Goal: Book appointment/travel/reservation

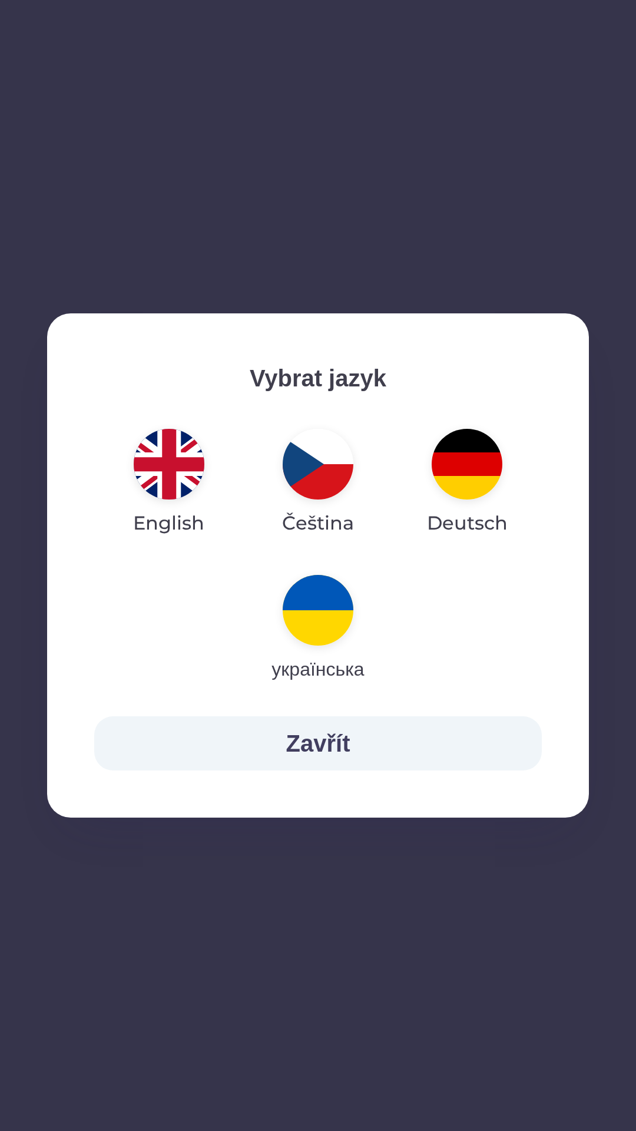
click at [138, 488] on button "English" at bounding box center [169, 482] width 128 height 127
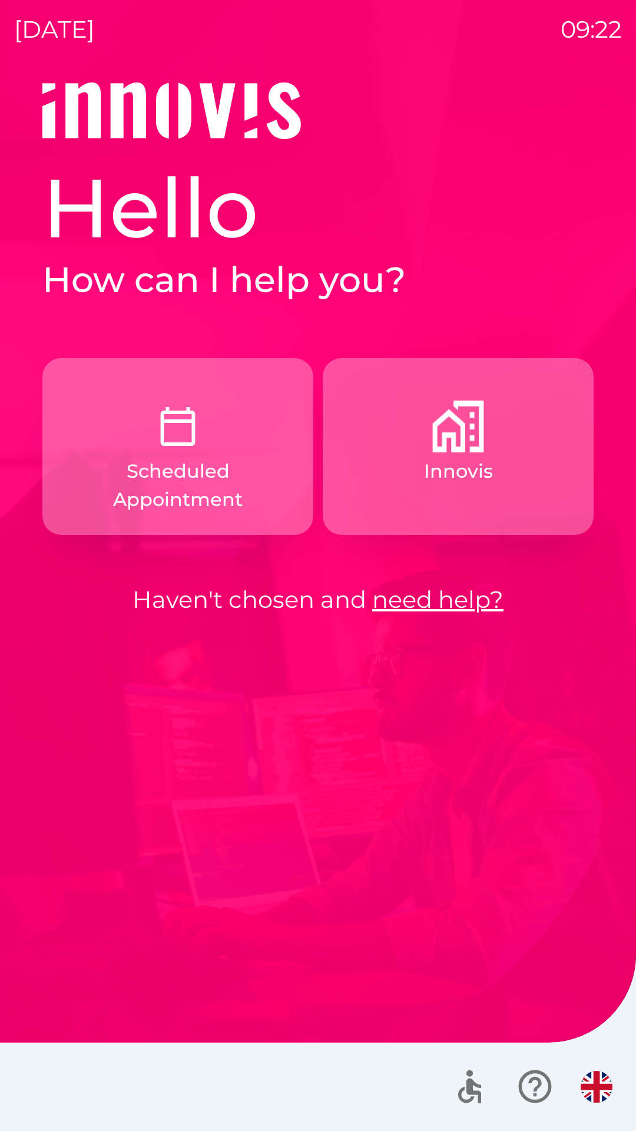
click at [452, 459] on p "Innovis" at bounding box center [458, 471] width 69 height 28
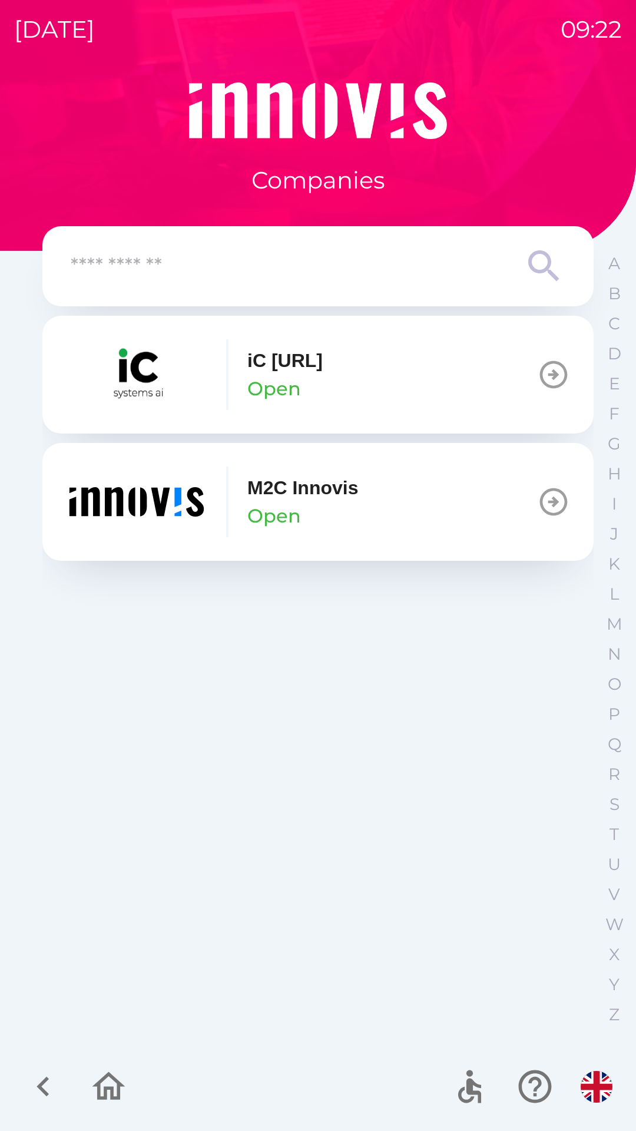
click at [369, 525] on button "M2C Innovis Open" at bounding box center [317, 502] width 551 height 118
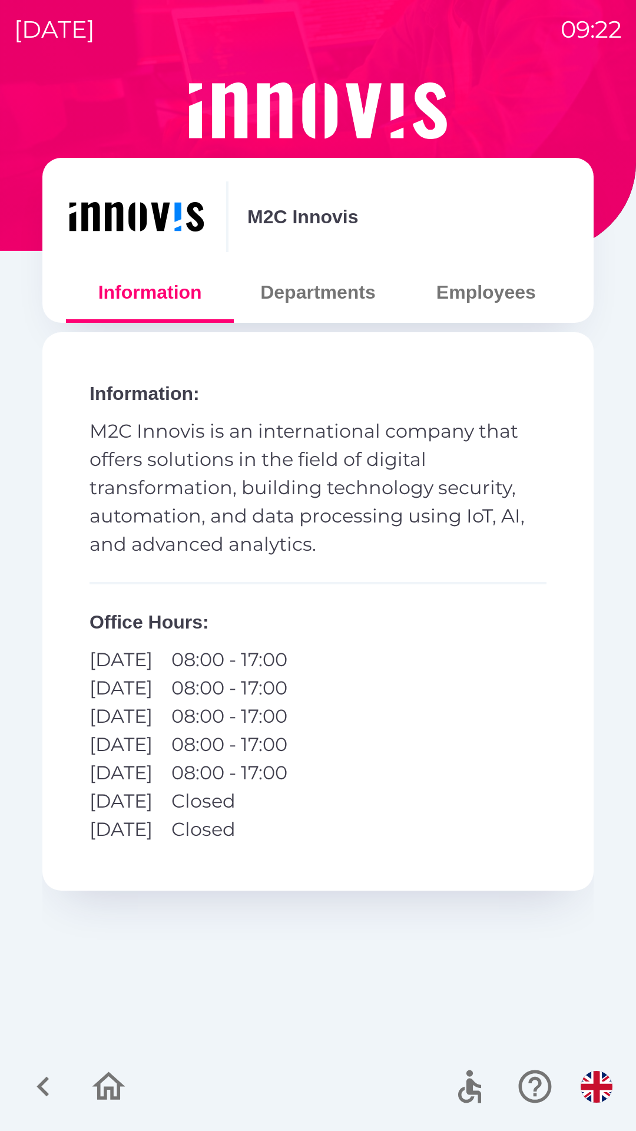
click at [300, 296] on button "Departments" at bounding box center [318, 292] width 168 height 42
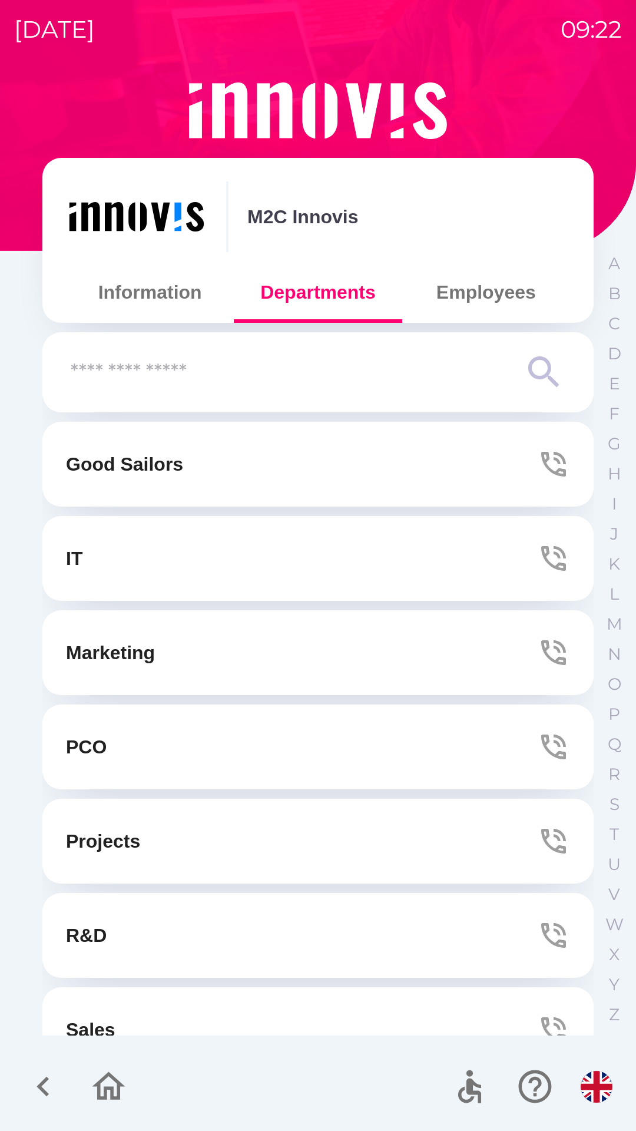
click at [466, 296] on button "Employees" at bounding box center [486, 292] width 168 height 42
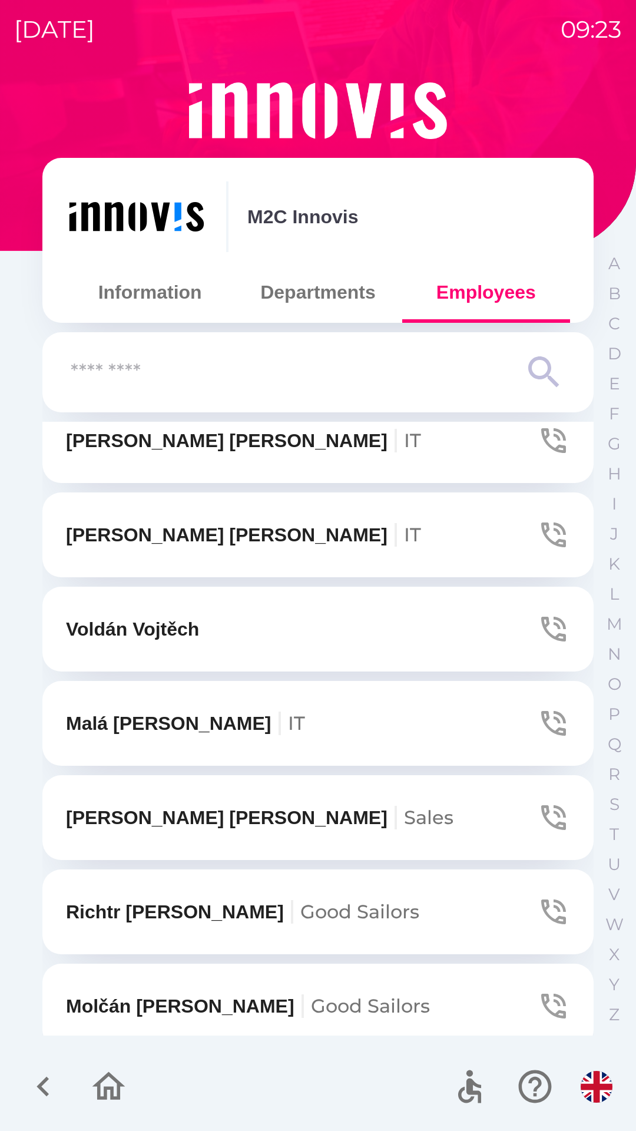
scroll to position [1921, 0]
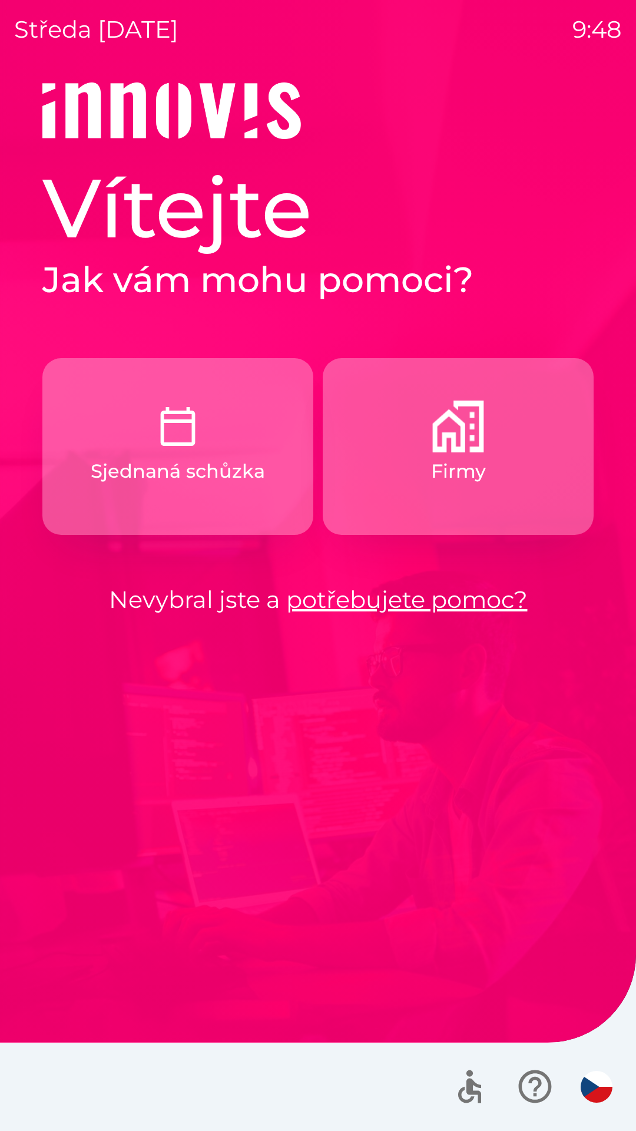
click at [426, 468] on button "Firmy" at bounding box center [458, 446] width 271 height 177
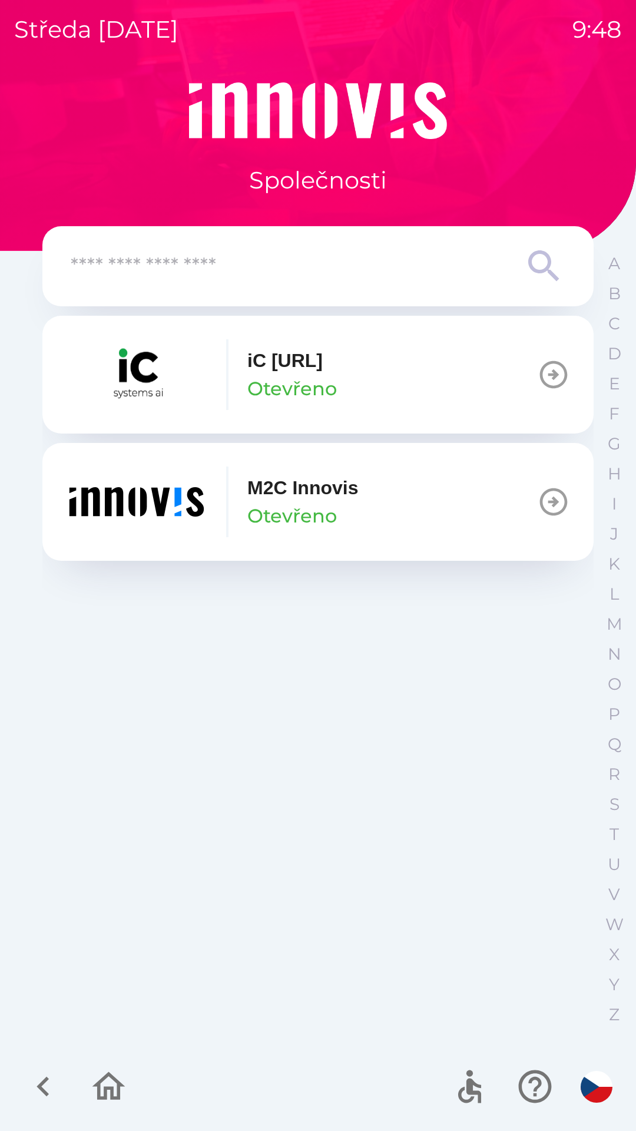
click at [376, 506] on button "M2C Innovis Otevřeno" at bounding box center [317, 502] width 551 height 118
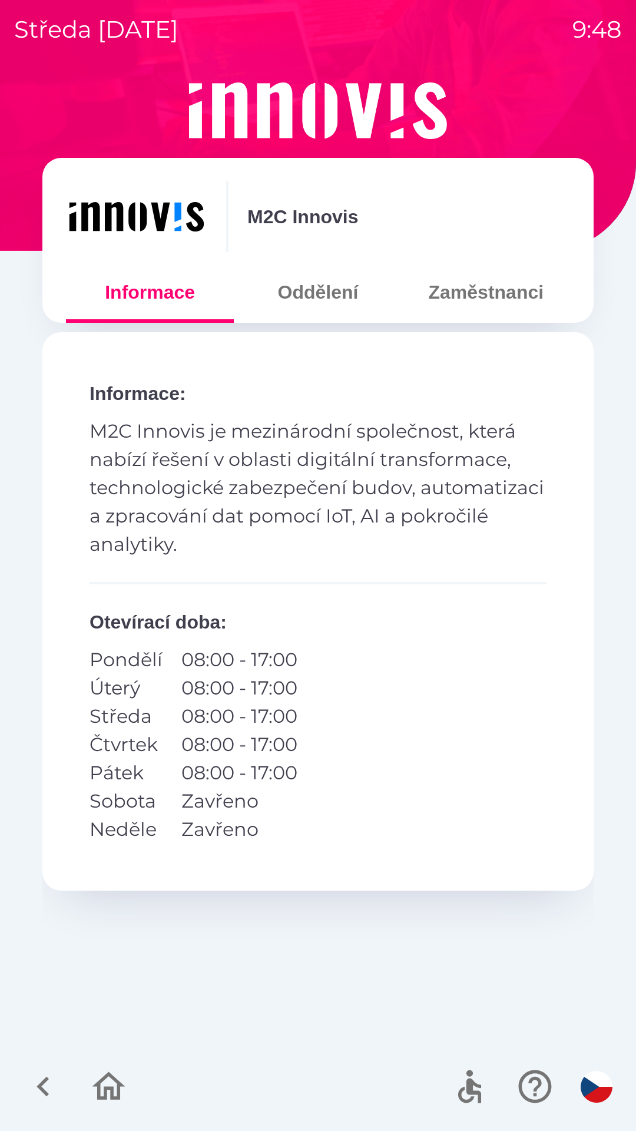
click at [478, 297] on button "Zaměstnanci" at bounding box center [486, 292] width 168 height 42
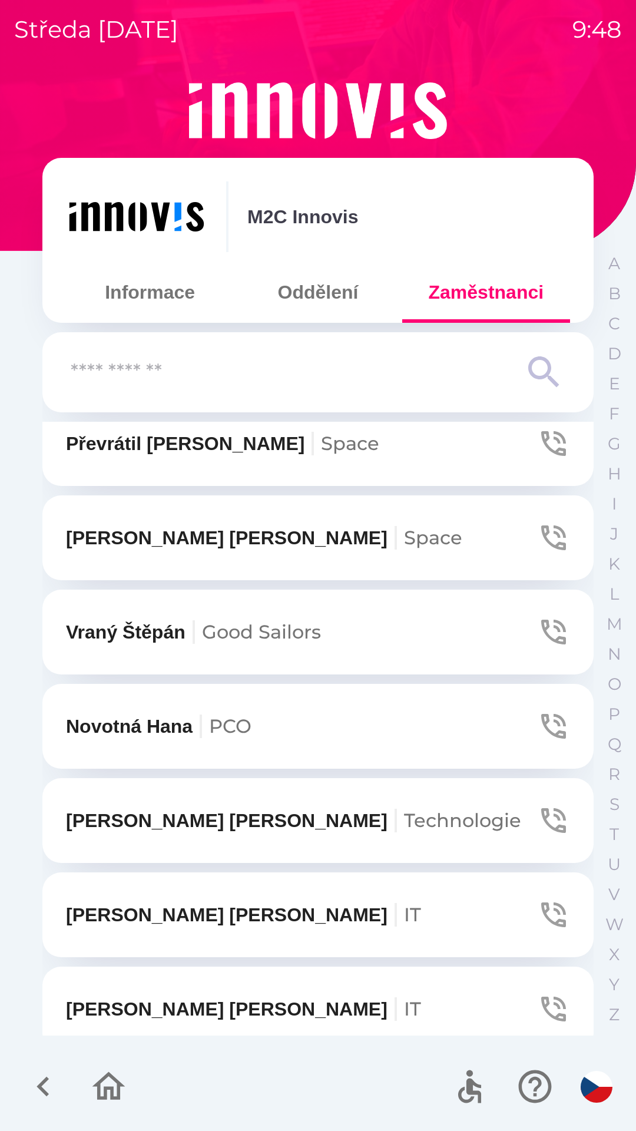
scroll to position [1347, 0]
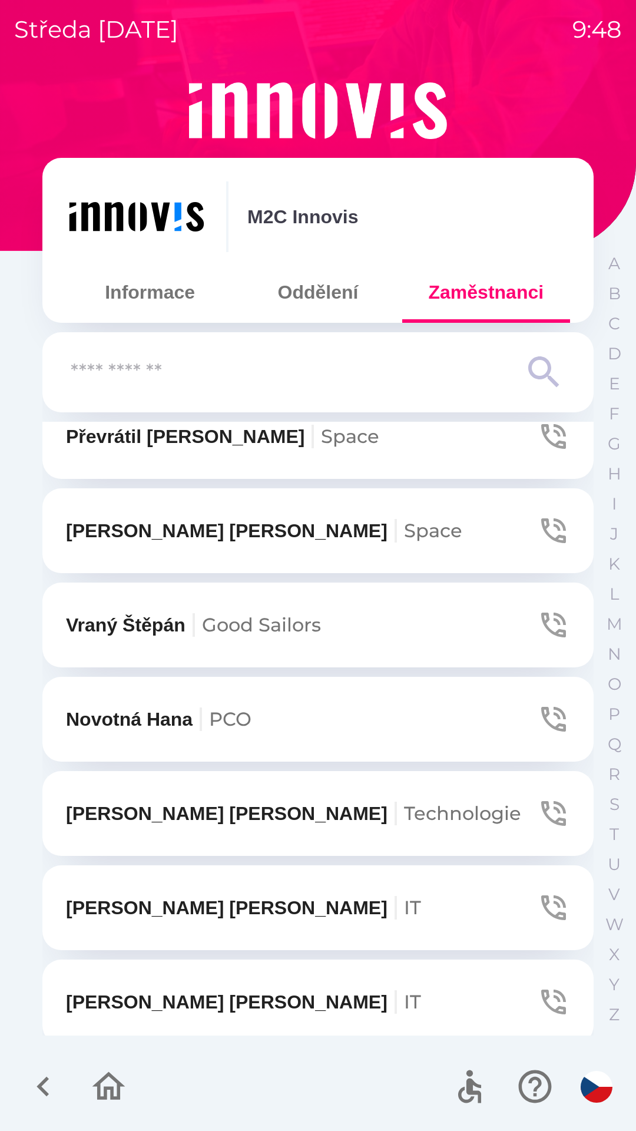
click at [338, 450] on button "[PERSON_NAME] Space" at bounding box center [317, 436] width 551 height 85
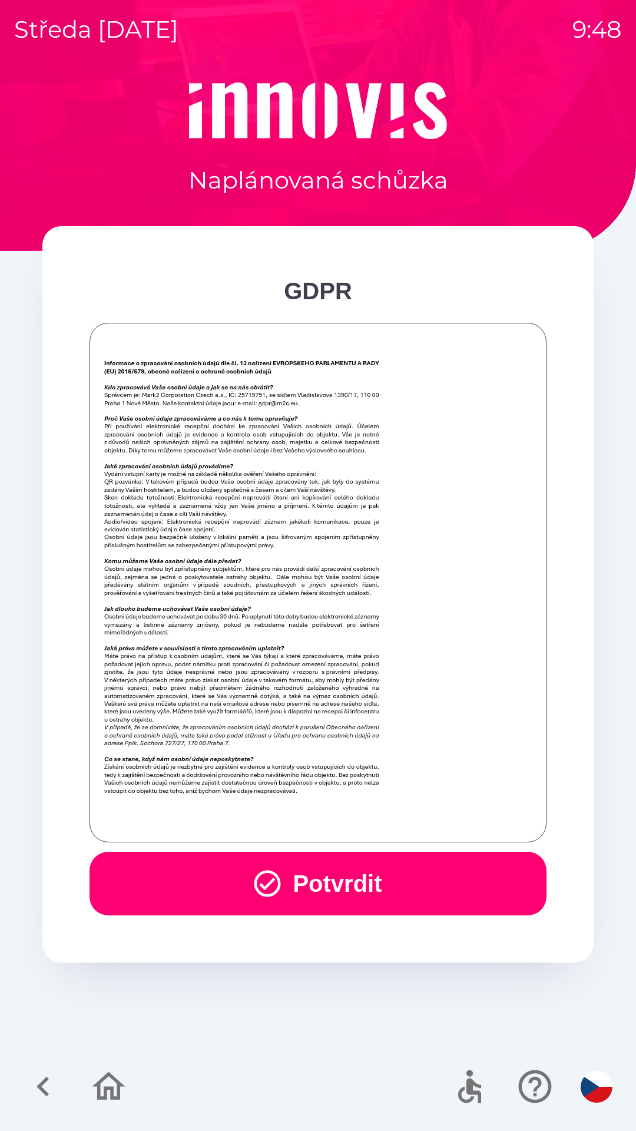
click at [331, 873] on button "Potvrdit" at bounding box center [318, 883] width 457 height 64
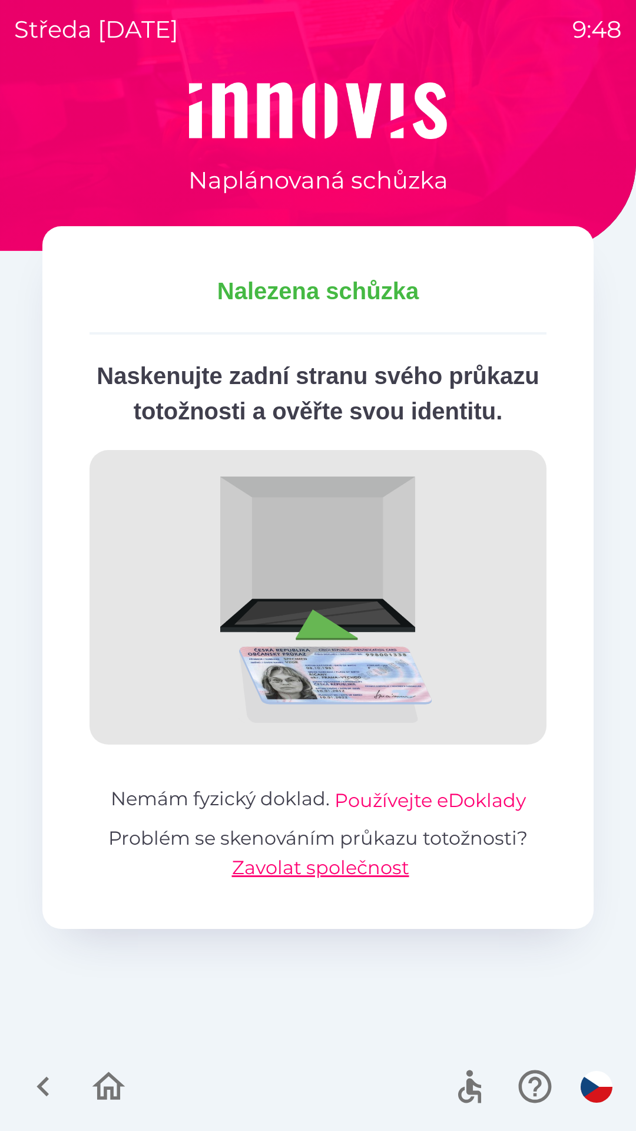
click at [471, 814] on button "Používejte eDoklady" at bounding box center [429, 800] width 191 height 28
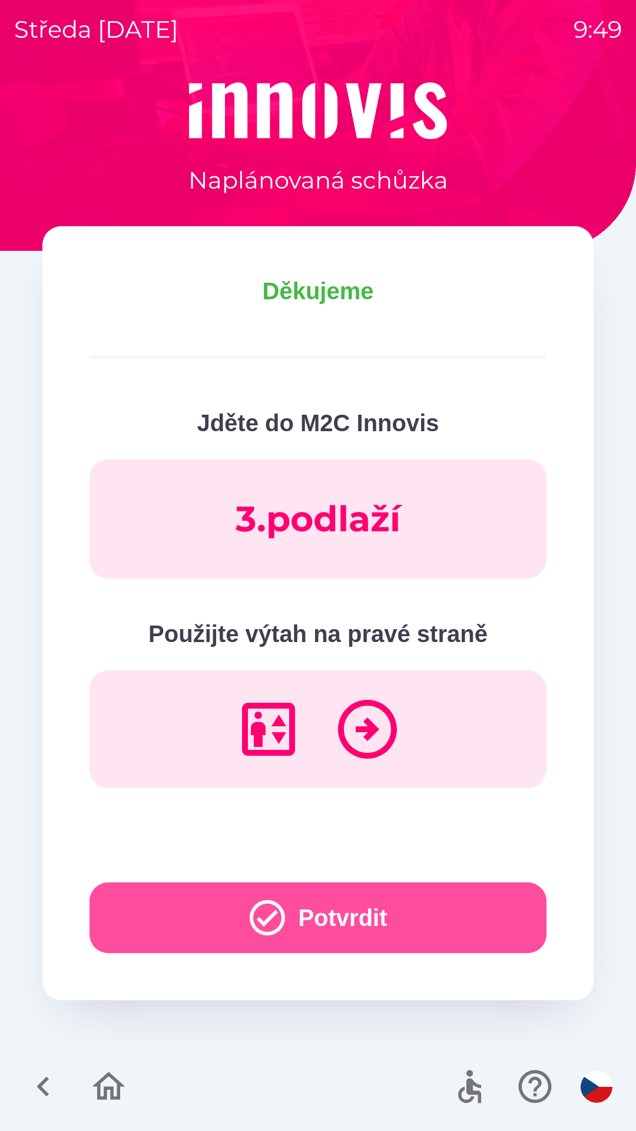
click at [343, 916] on button "Potvrdit" at bounding box center [318, 917] width 457 height 71
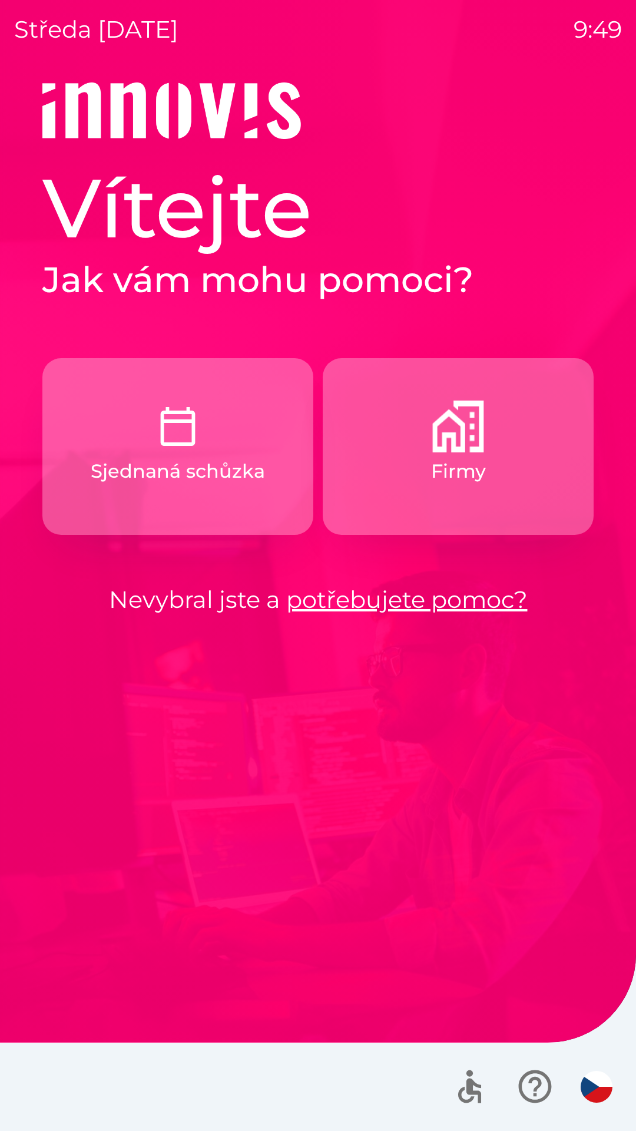
click at [478, 467] on p "Firmy" at bounding box center [458, 471] width 55 height 28
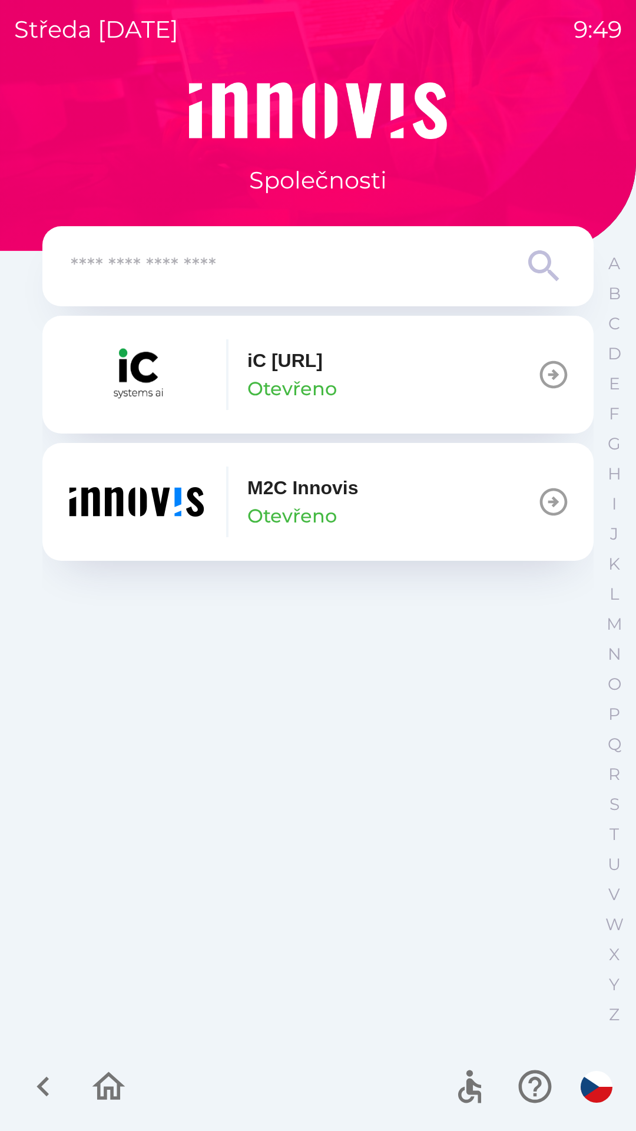
click at [477, 513] on button "M2C Innovis Otevřeno" at bounding box center [317, 502] width 551 height 118
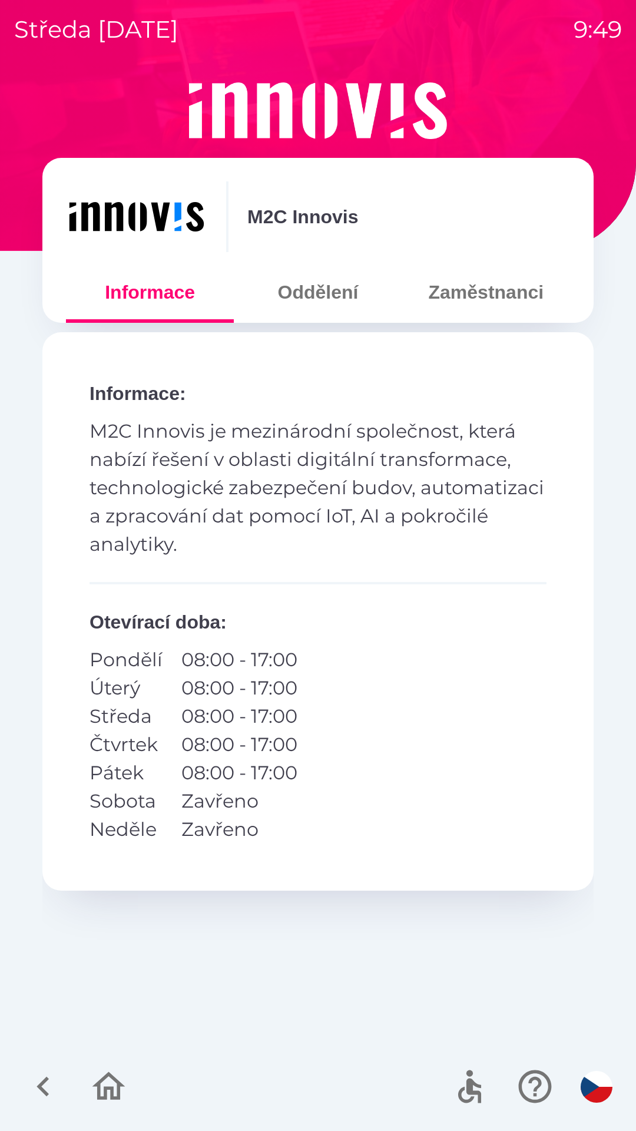
click at [528, 301] on button "Zaměstnanci" at bounding box center [486, 292] width 168 height 42
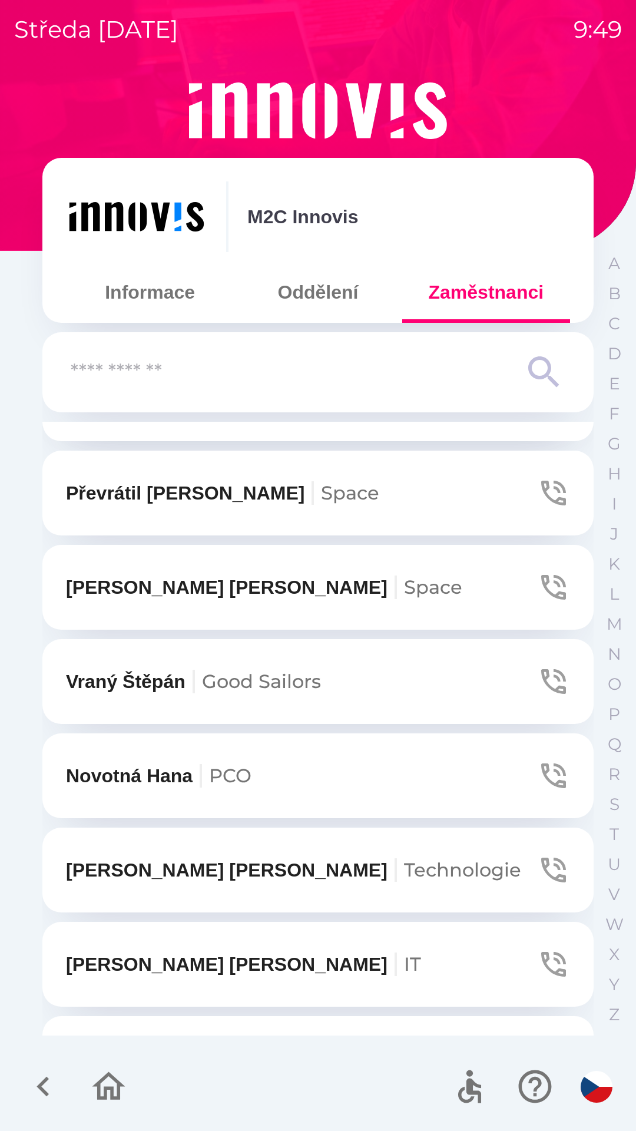
scroll to position [1234, 0]
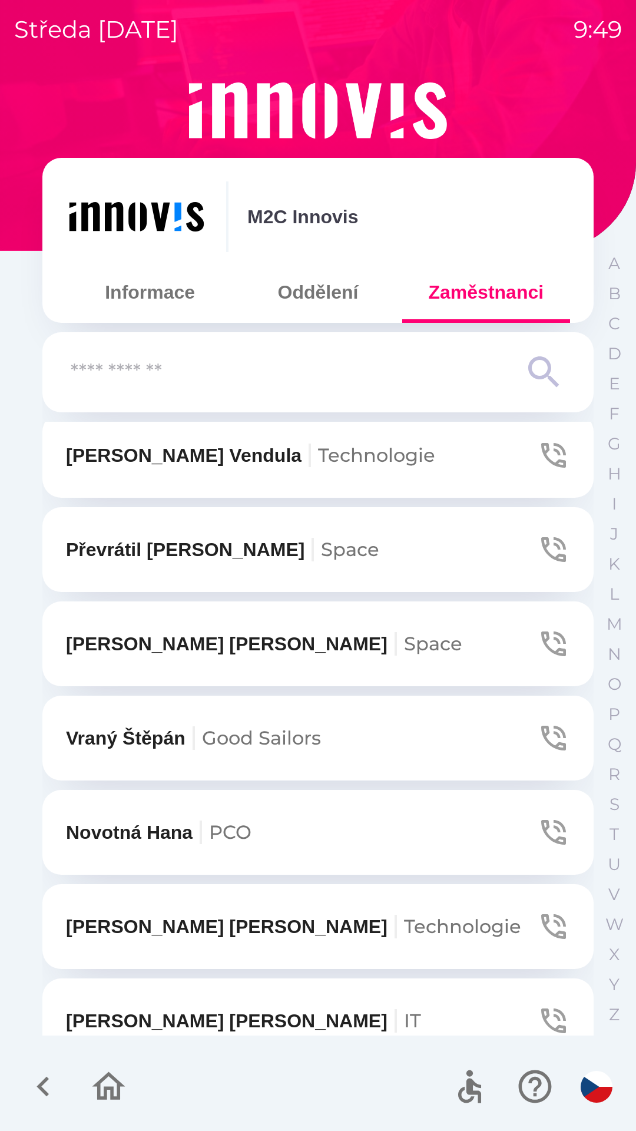
click at [445, 538] on button "[PERSON_NAME] Space" at bounding box center [317, 549] width 551 height 85
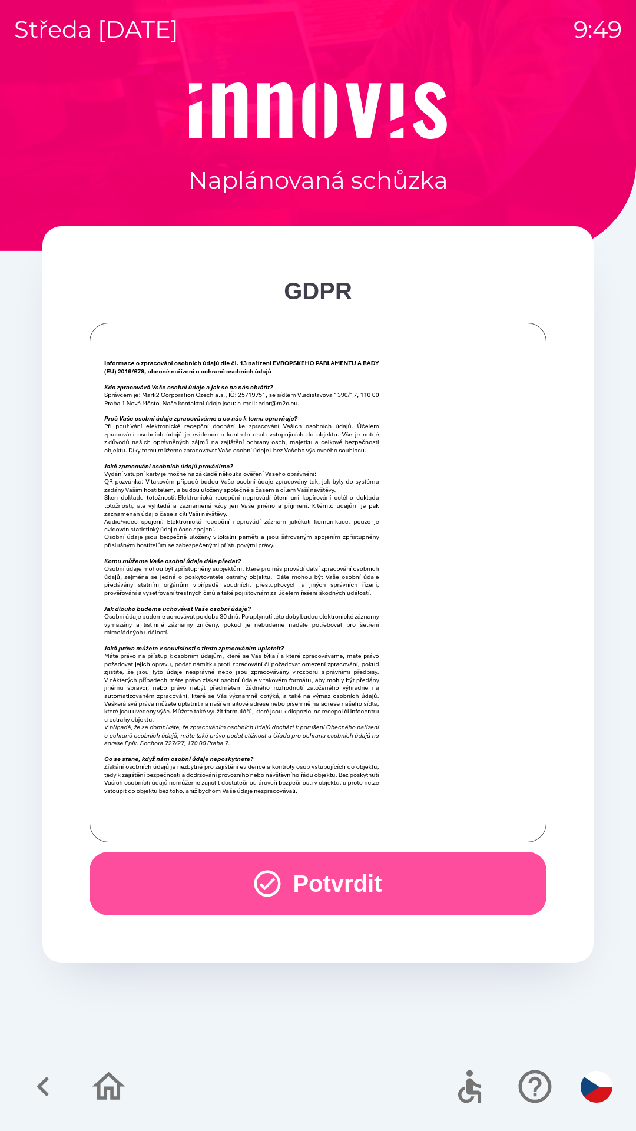
click at [189, 879] on button "Potvrdit" at bounding box center [318, 883] width 457 height 64
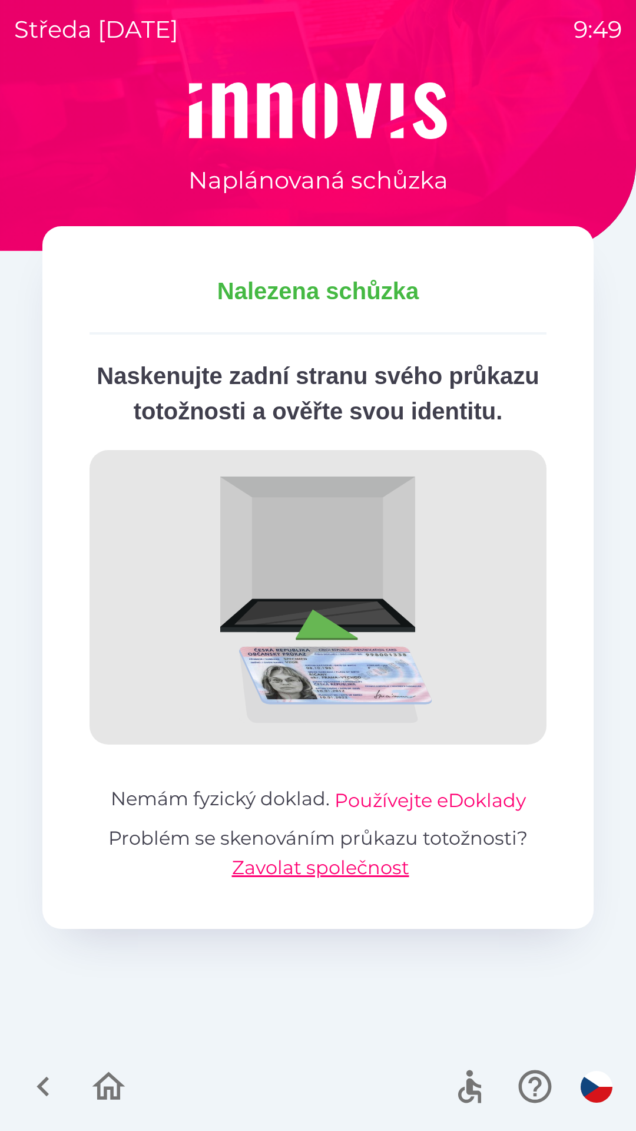
click at [405, 814] on button "Používejte eDoklady" at bounding box center [429, 800] width 191 height 28
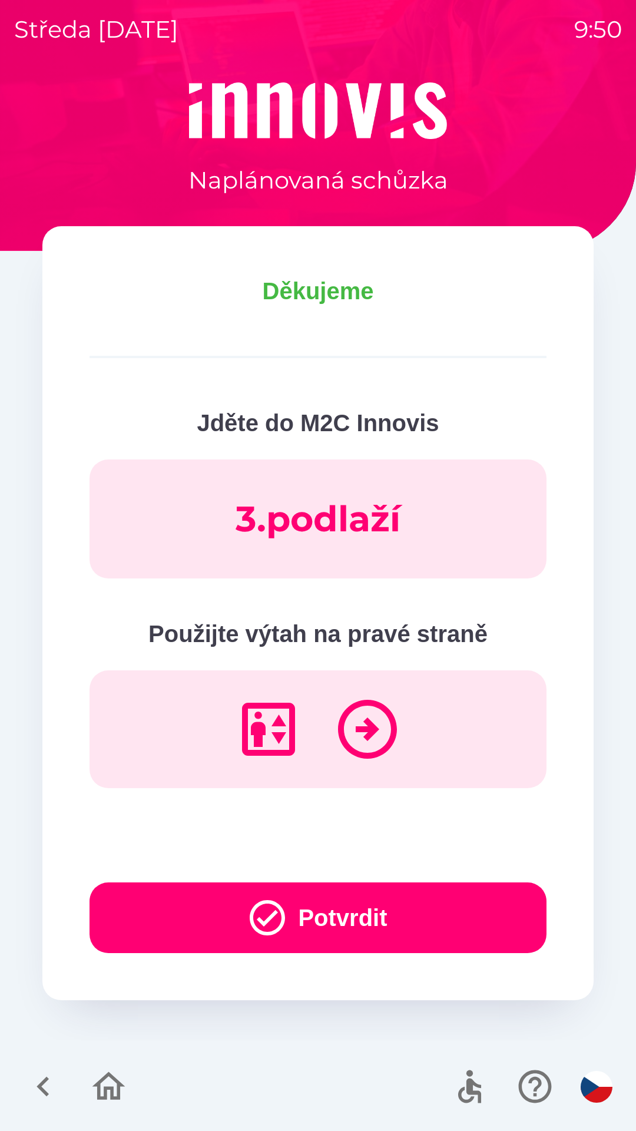
click at [369, 903] on button "Potvrdit" at bounding box center [318, 917] width 457 height 71
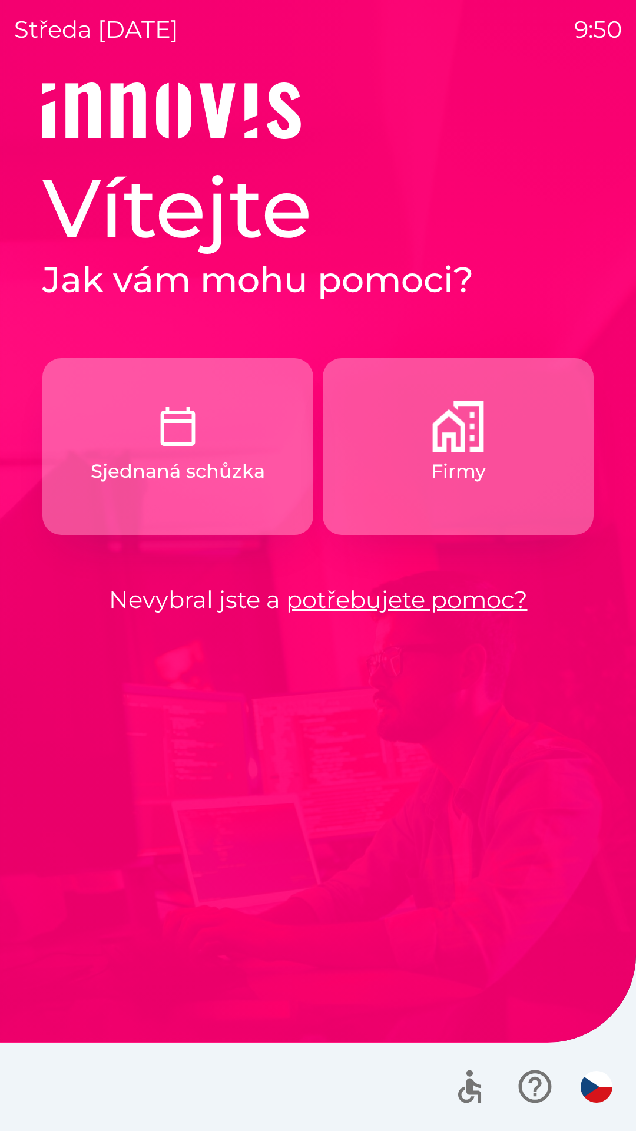
click at [443, 457] on p "Firmy" at bounding box center [458, 471] width 55 height 28
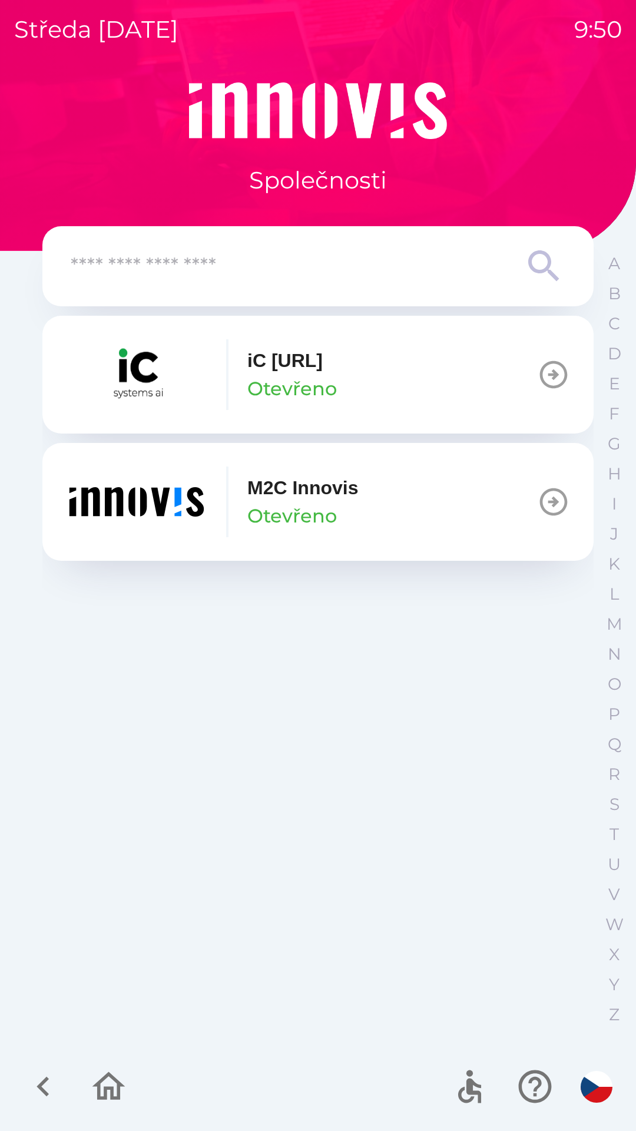
click at [444, 490] on button "M2C Innovis Otevřeno" at bounding box center [317, 502] width 551 height 118
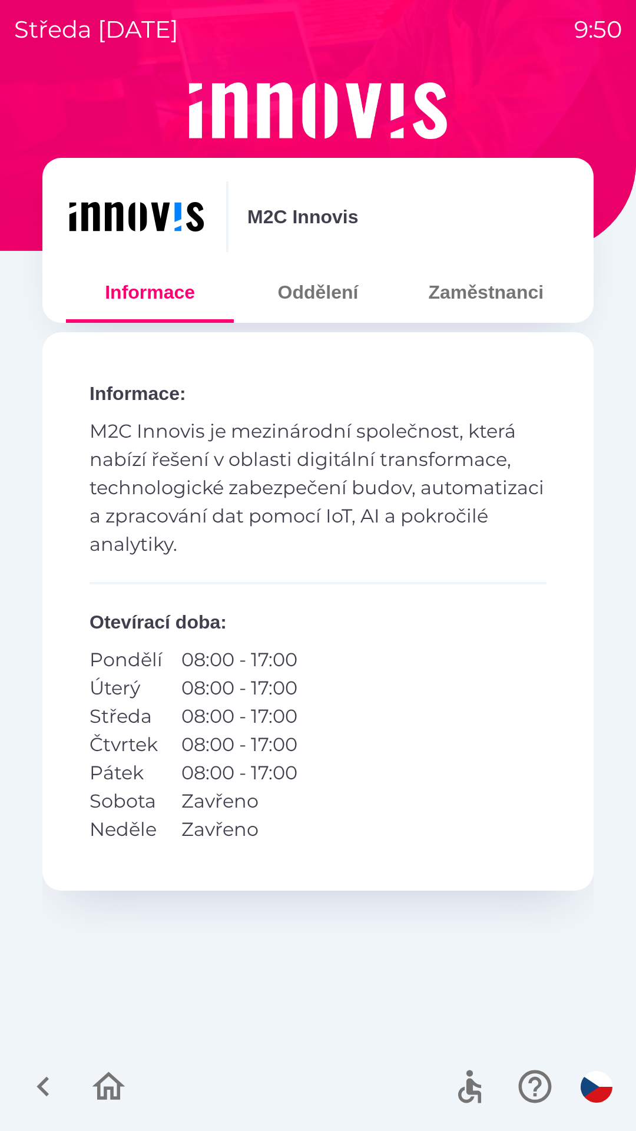
click at [504, 291] on button "Zaměstnanci" at bounding box center [486, 292] width 168 height 42
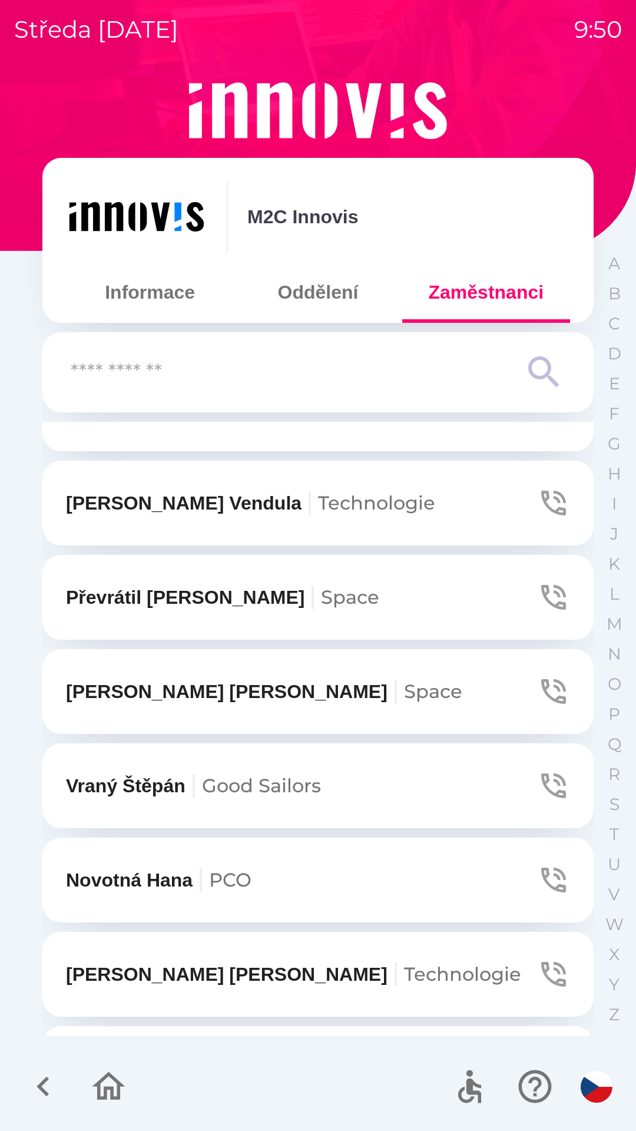
scroll to position [1186, 0]
click at [370, 600] on button "[PERSON_NAME] Space" at bounding box center [317, 596] width 551 height 85
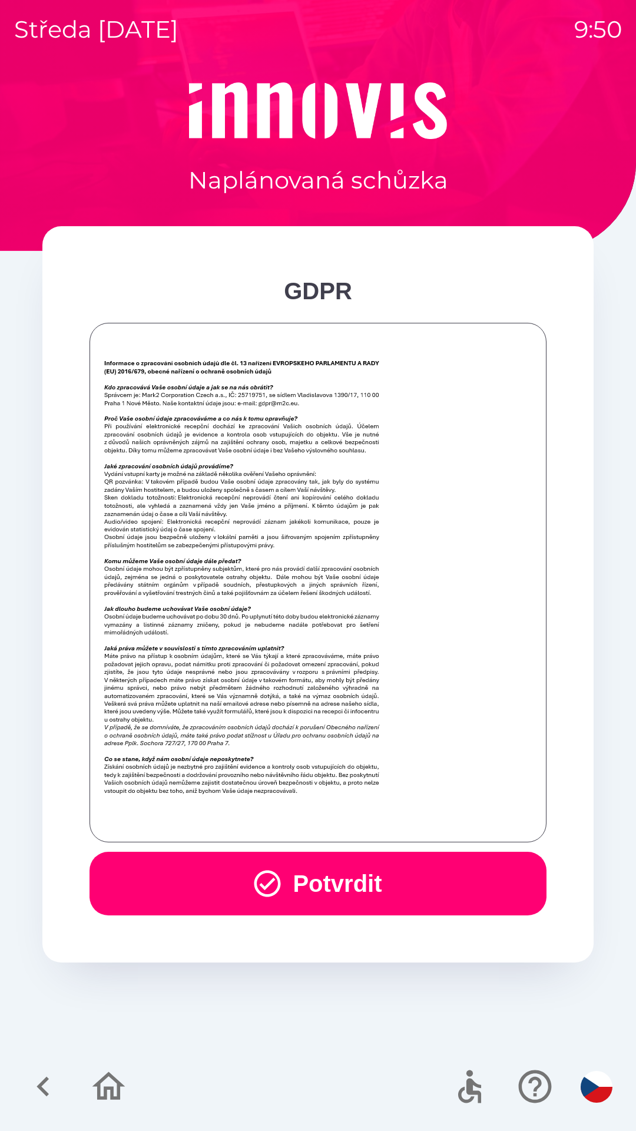
click at [269, 875] on icon "button" at bounding box center [267, 883] width 32 height 32
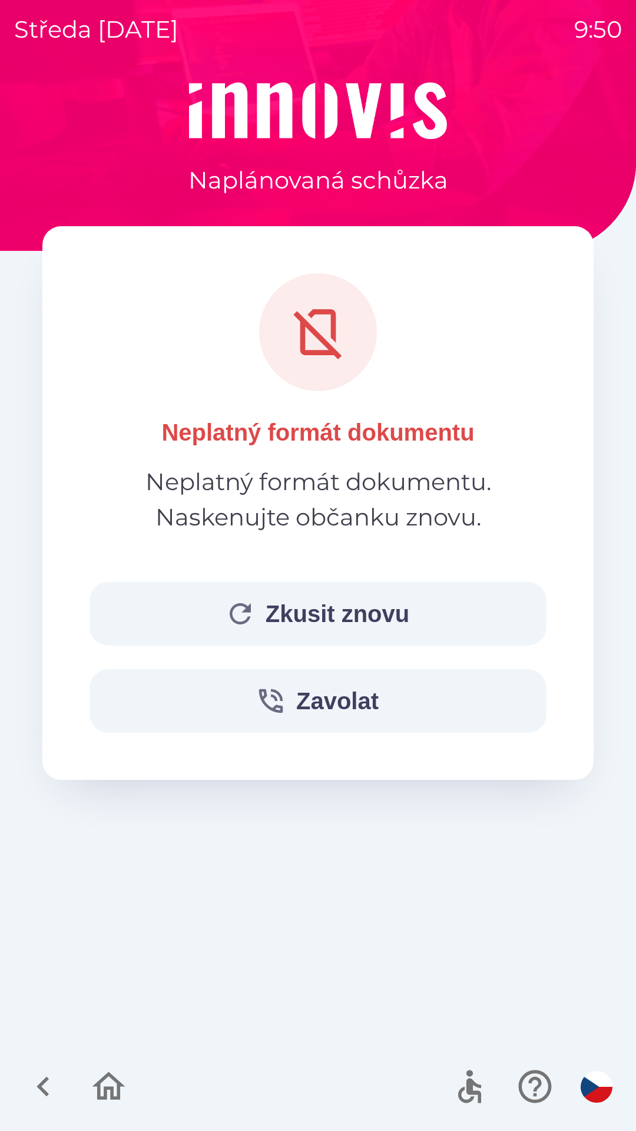
click at [416, 600] on button "Zkusit znovu" at bounding box center [318, 614] width 457 height 64
